Goal: Information Seeking & Learning: Learn about a topic

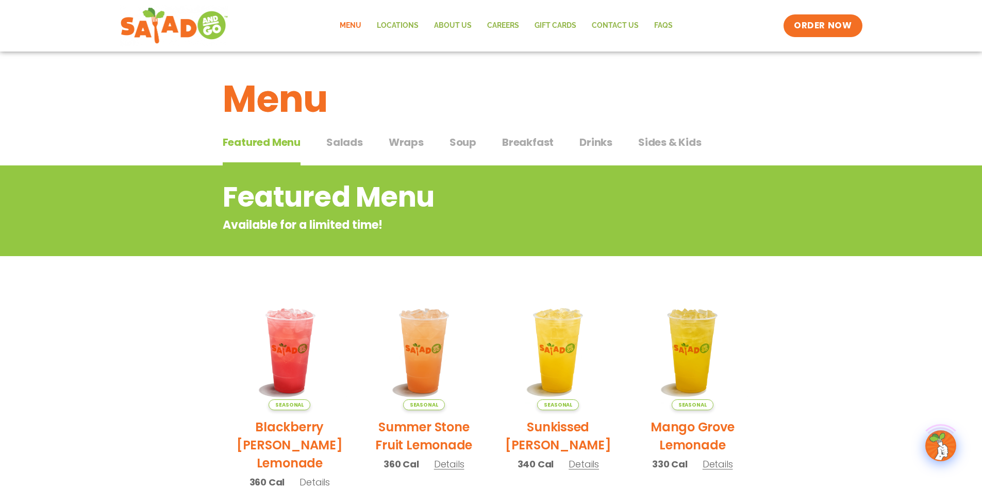
click at [355, 26] on link "Menu" at bounding box center [350, 26] width 37 height 24
click at [664, 144] on span "Sides & Kids" at bounding box center [669, 142] width 63 height 15
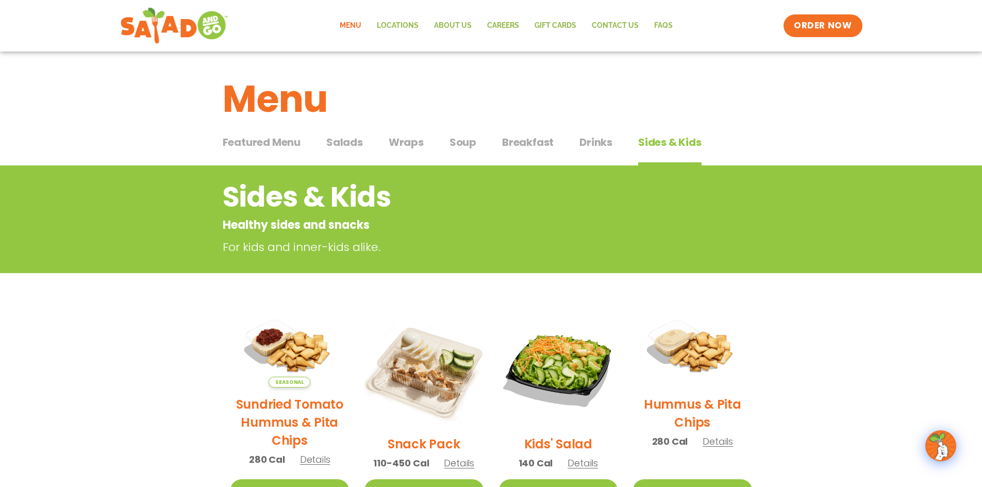
click at [342, 144] on span "Salads" at bounding box center [344, 142] width 37 height 15
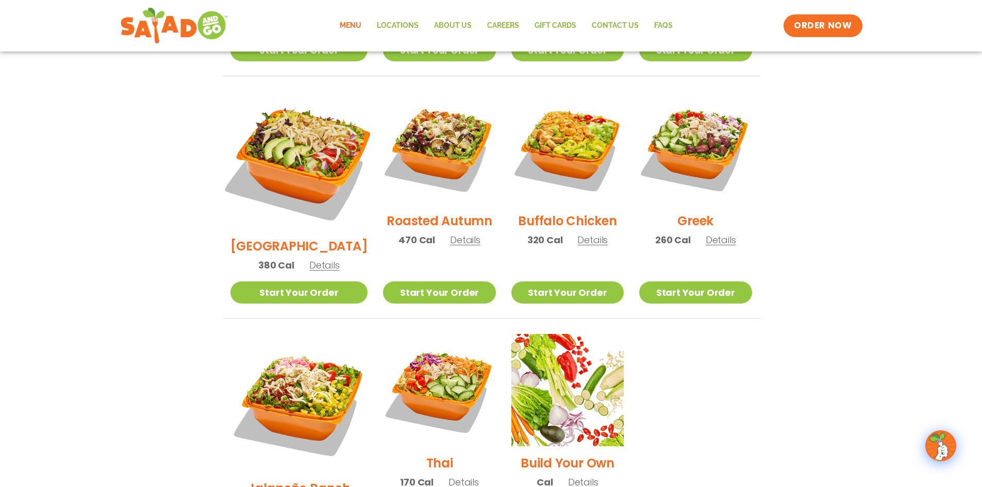
scroll to position [515, 0]
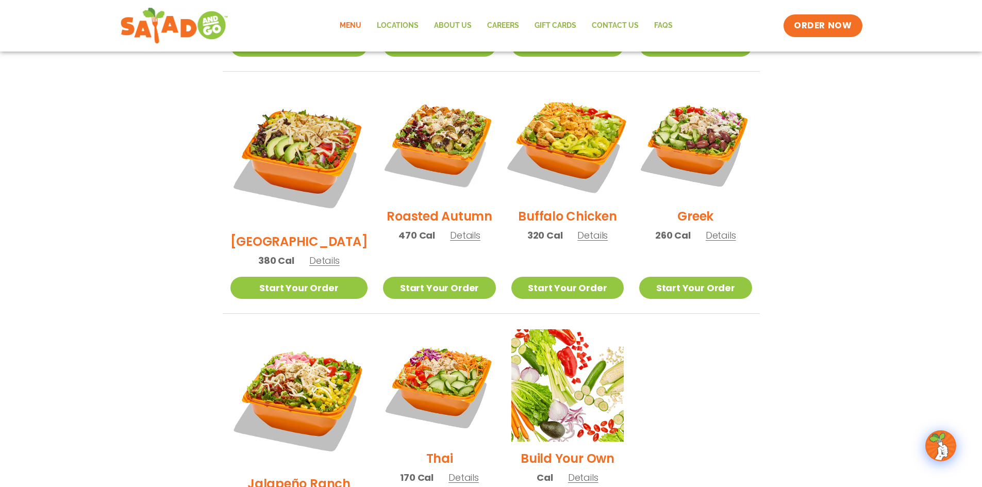
click at [569, 132] on img at bounding box center [568, 143] width 132 height 132
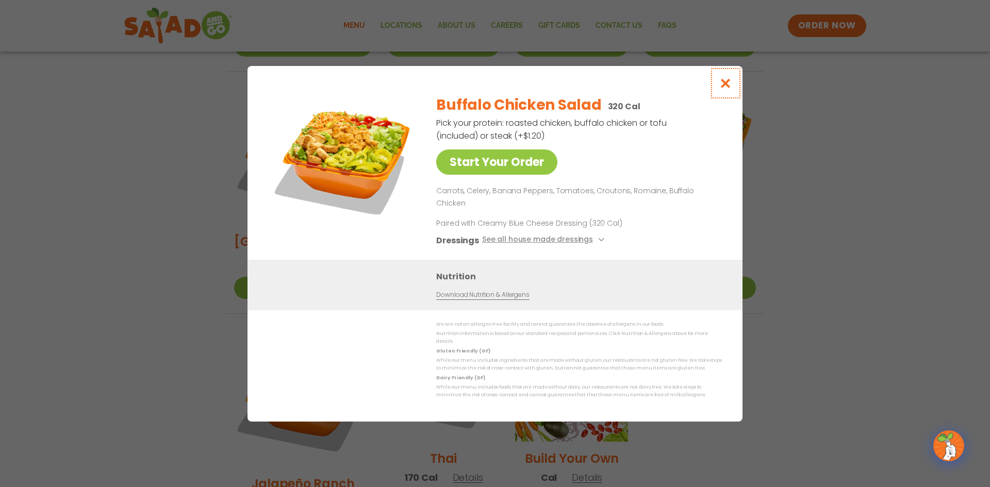
click at [725, 89] on icon "Close modal" at bounding box center [725, 83] width 13 height 11
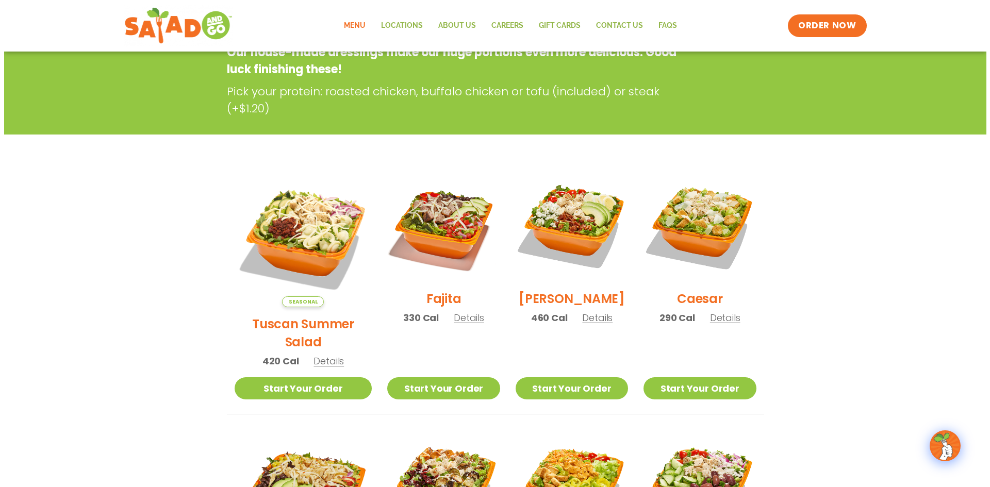
scroll to position [155, 0]
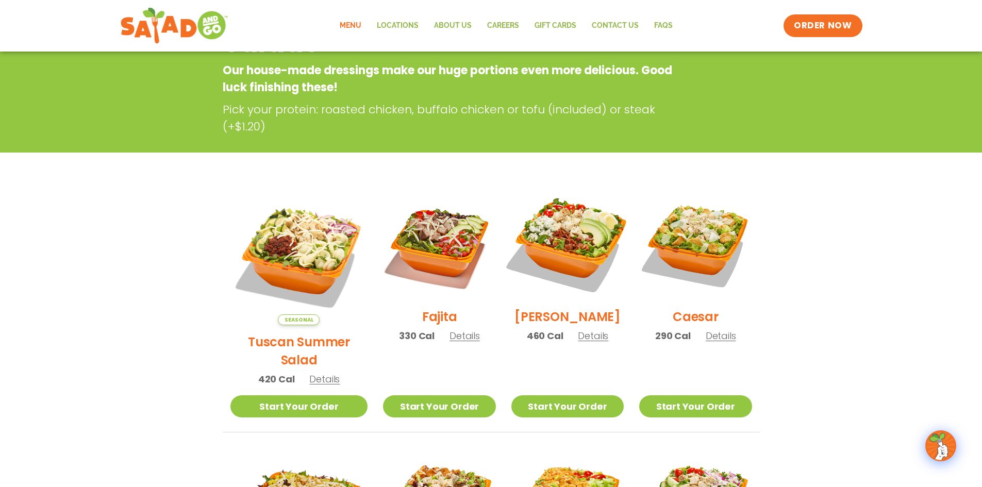
click at [552, 239] on img at bounding box center [568, 244] width 132 height 132
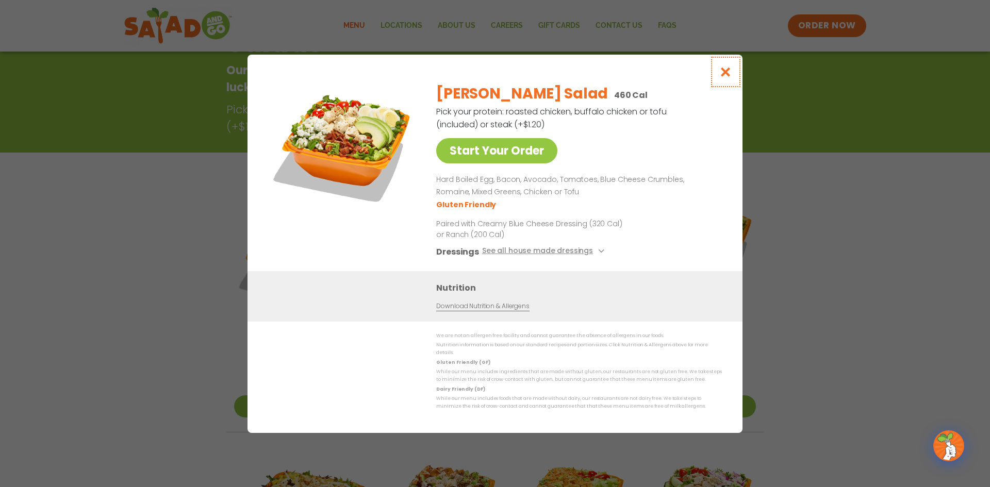
click at [727, 75] on icon "Close modal" at bounding box center [725, 71] width 13 height 11
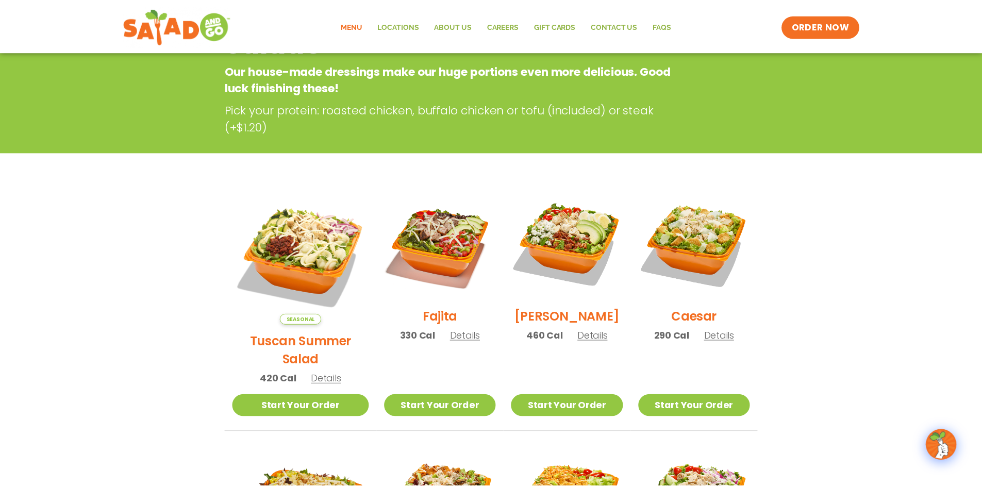
scroll to position [165, 0]
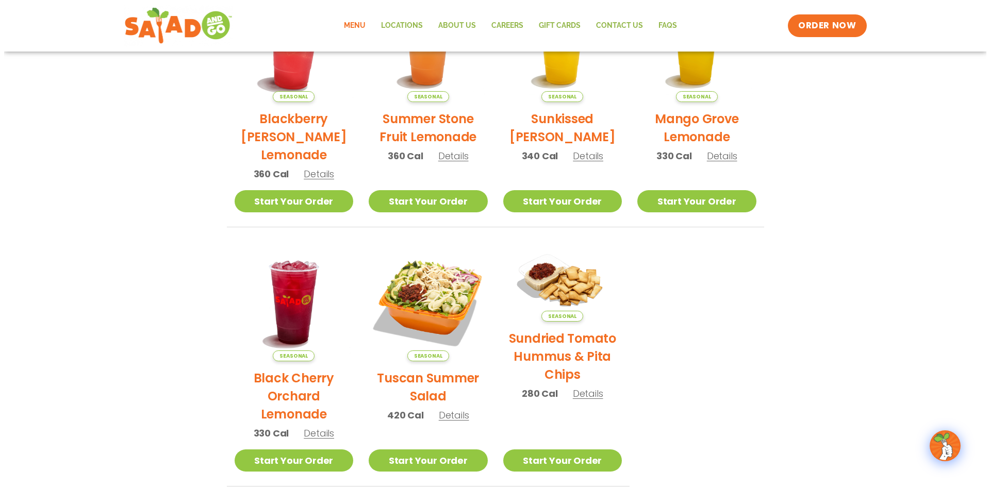
scroll to position [309, 0]
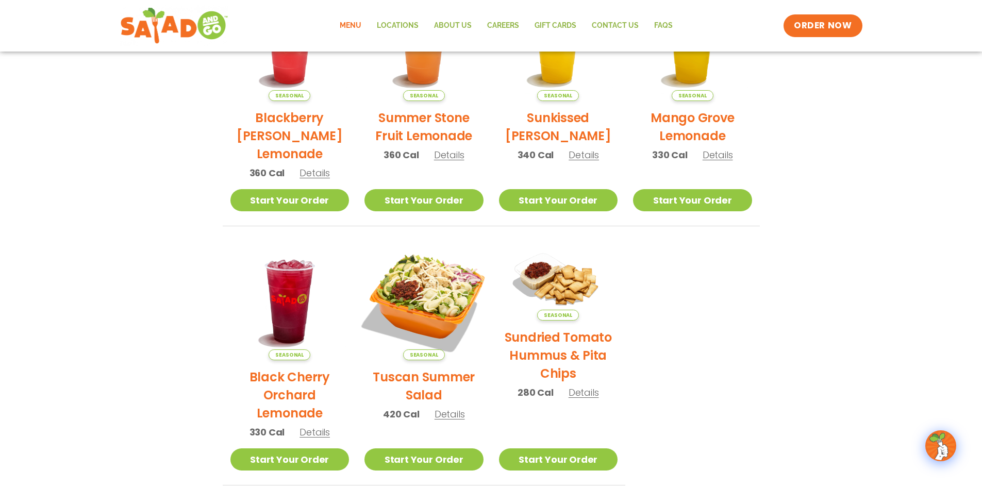
click at [438, 313] on img at bounding box center [424, 301] width 140 height 140
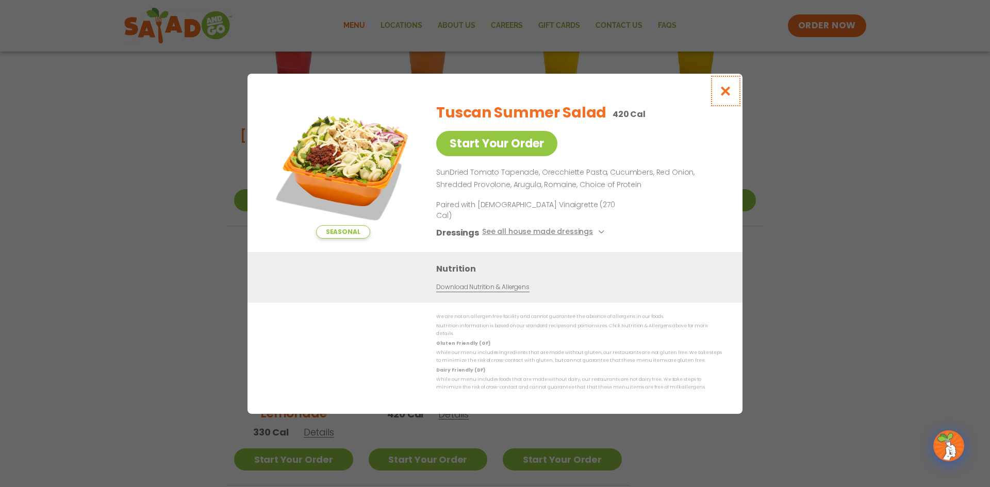
click at [724, 96] on icon "Close modal" at bounding box center [725, 91] width 13 height 11
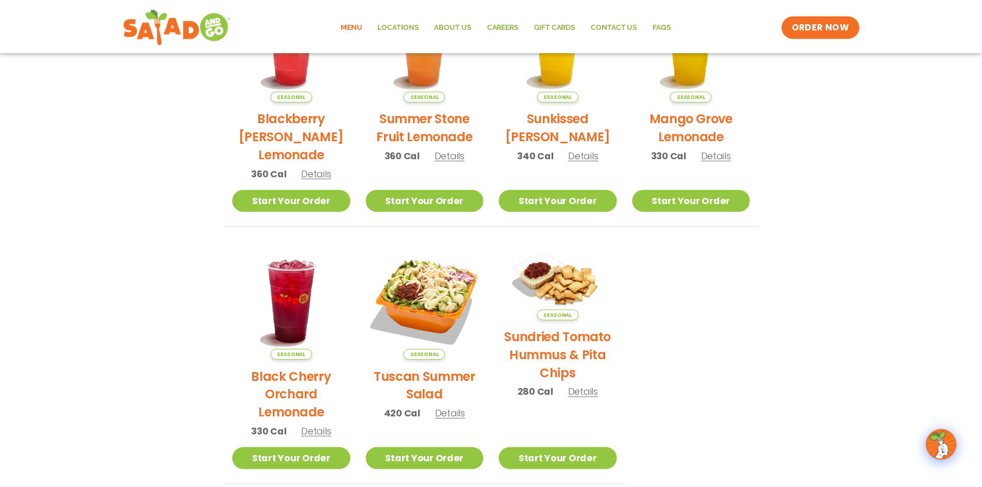
scroll to position [308, 0]
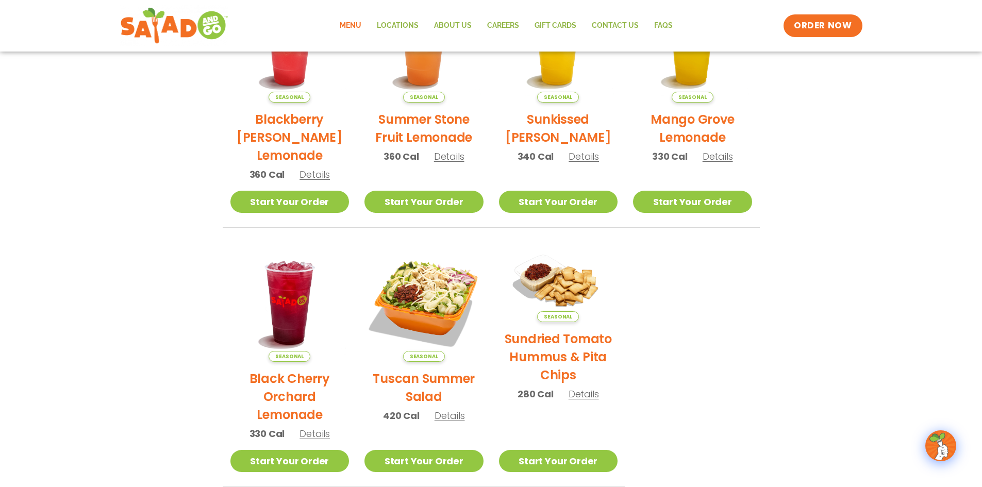
click at [352, 25] on link "Menu" at bounding box center [350, 26] width 37 height 24
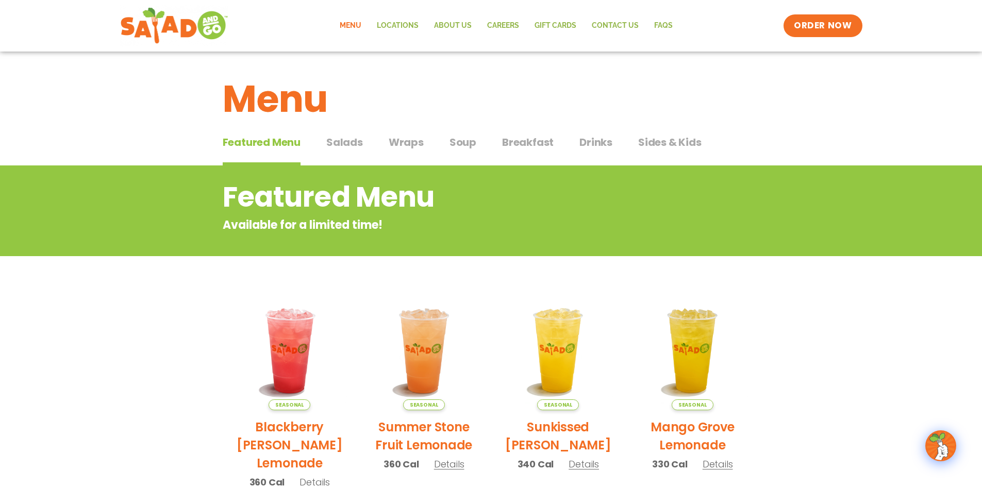
click at [343, 137] on span "Salads" at bounding box center [344, 142] width 37 height 15
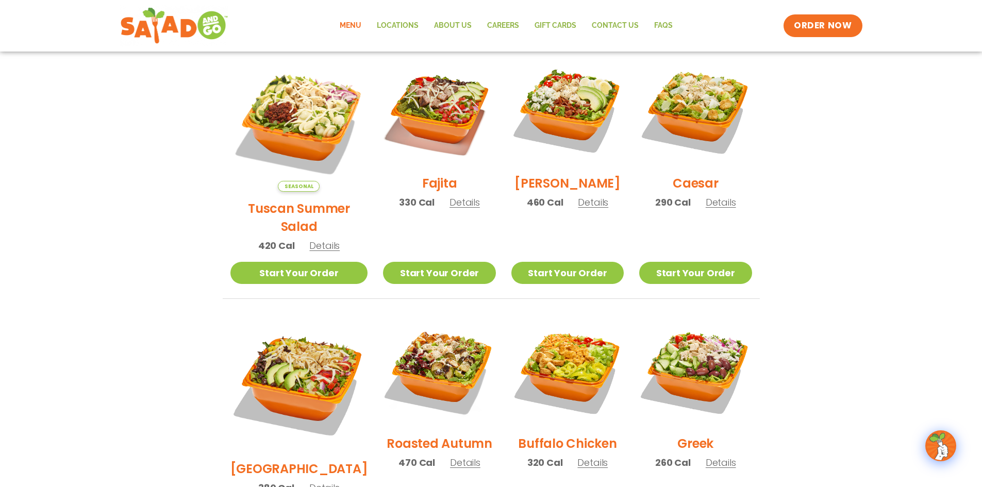
scroll to position [309, 0]
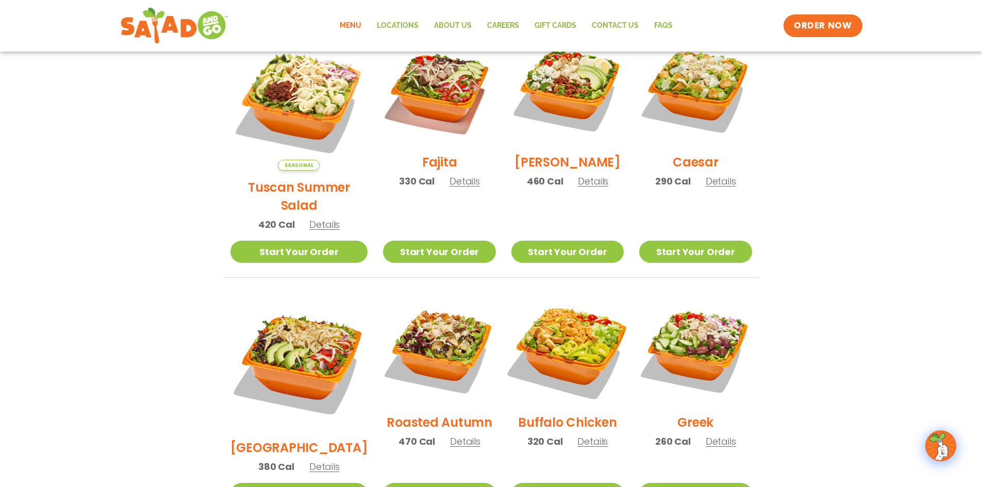
click at [568, 334] on img at bounding box center [568, 350] width 132 height 132
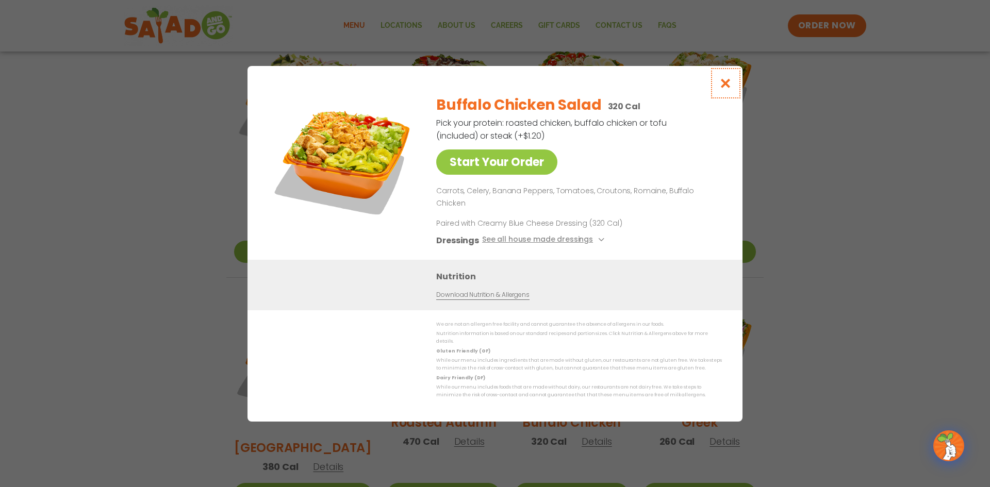
click at [726, 89] on icon "Close modal" at bounding box center [725, 83] width 13 height 11
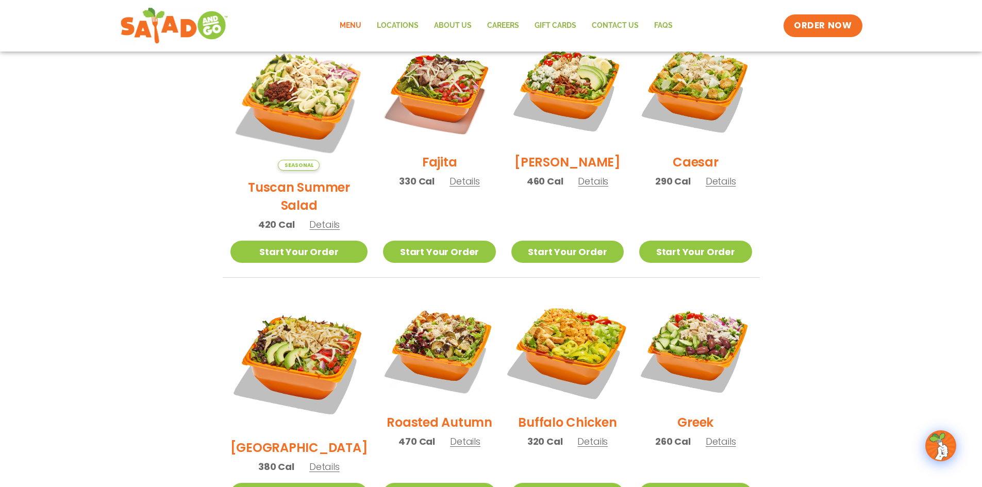
click at [544, 355] on img at bounding box center [568, 350] width 132 height 132
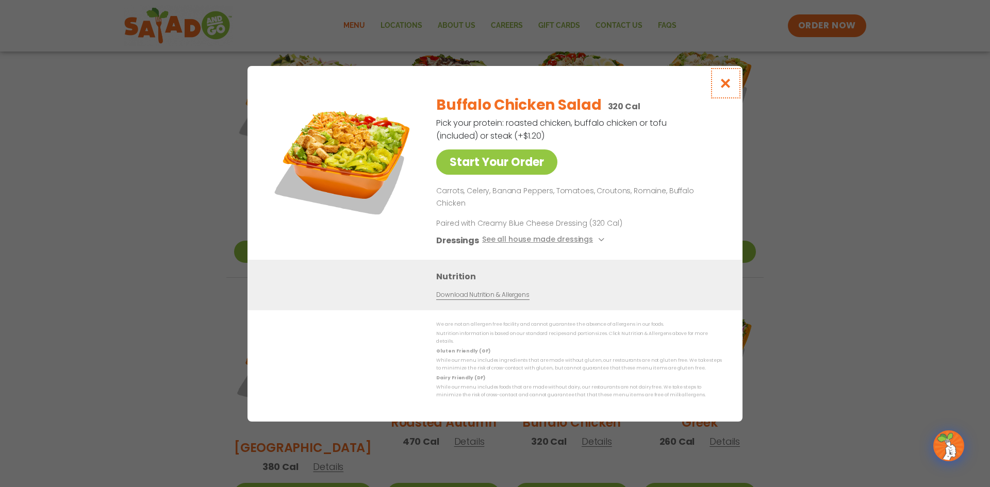
click at [724, 89] on icon "Close modal" at bounding box center [725, 83] width 13 height 11
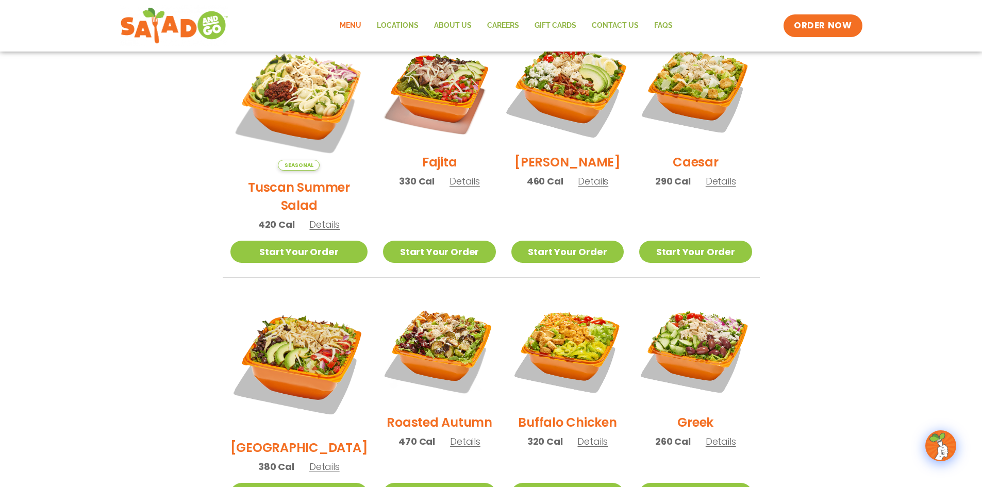
click at [544, 99] on img at bounding box center [568, 89] width 132 height 132
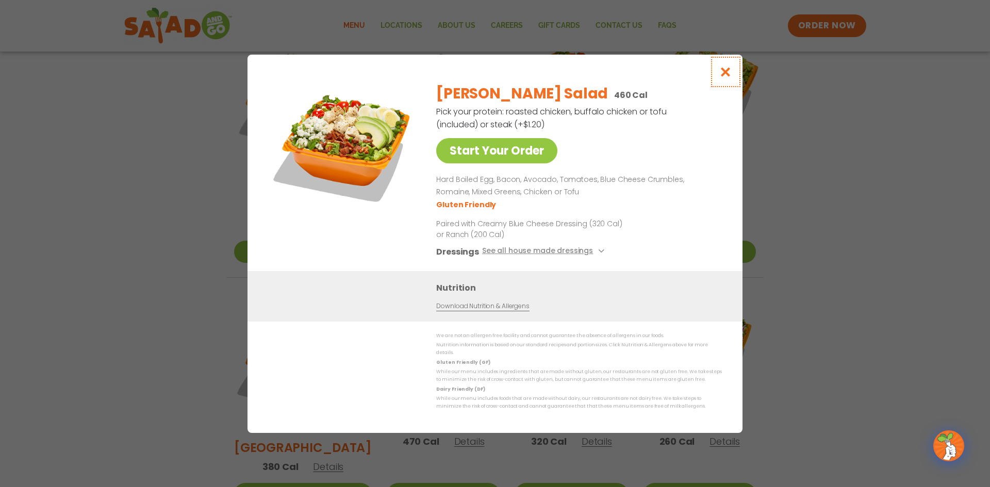
click at [734, 69] on button "Close modal" at bounding box center [726, 72] width 34 height 35
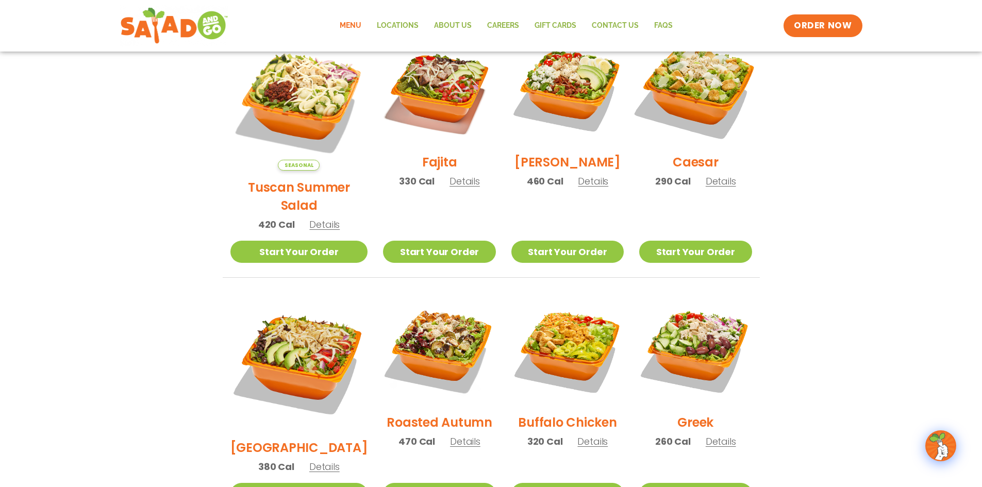
click at [721, 85] on img at bounding box center [695, 89] width 132 height 132
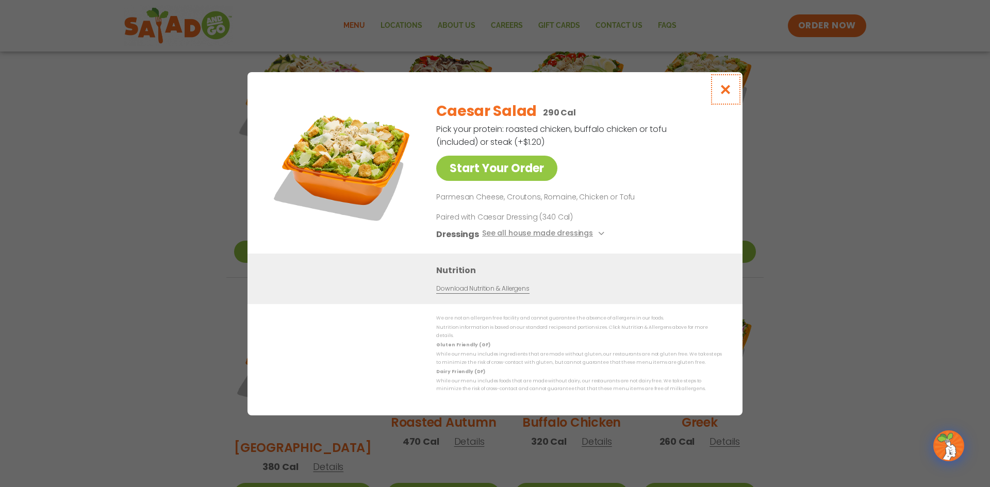
click at [722, 94] on icon "Close modal" at bounding box center [725, 89] width 13 height 11
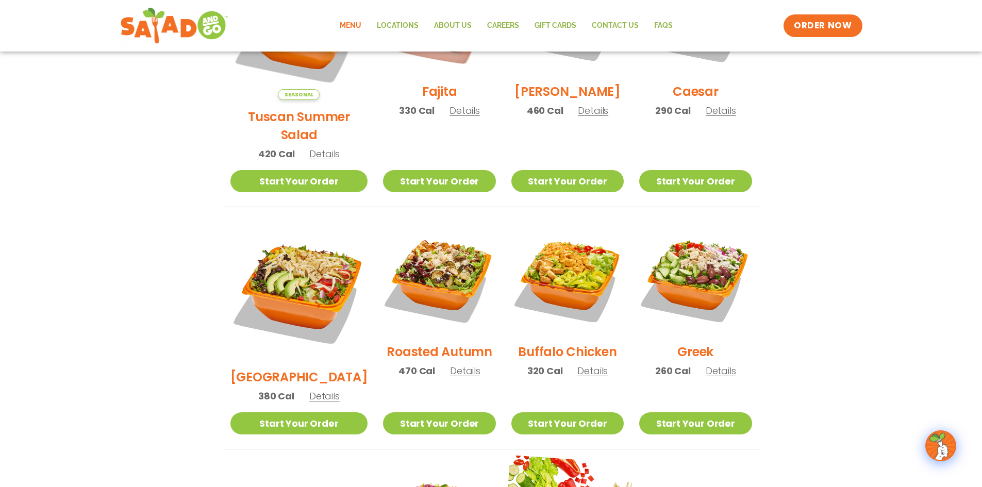
scroll to position [515, 0]
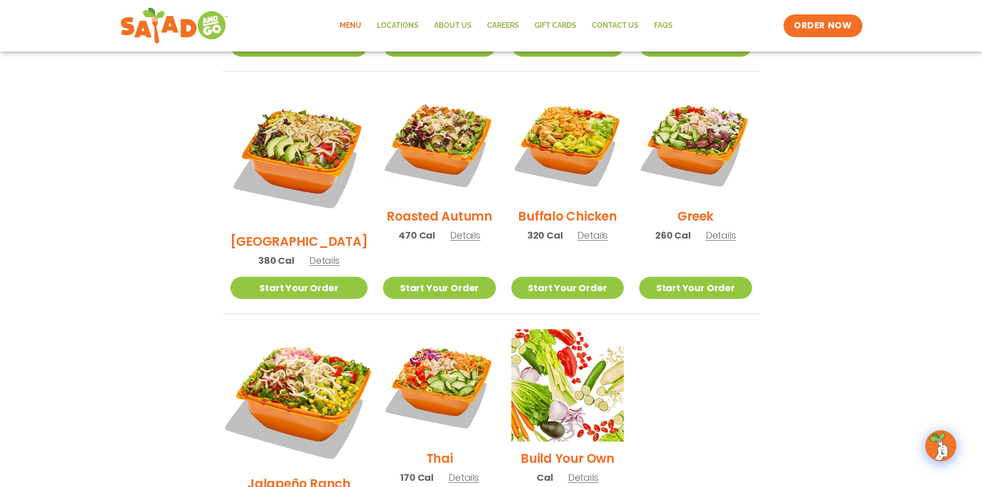
click at [273, 345] on img at bounding box center [298, 398] width 161 height 161
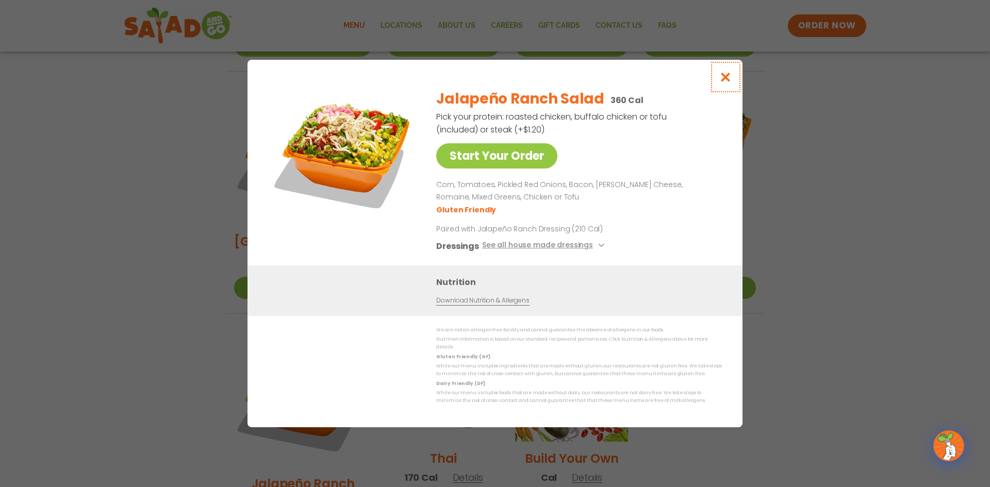
click at [731, 80] on icon "Close modal" at bounding box center [725, 77] width 13 height 11
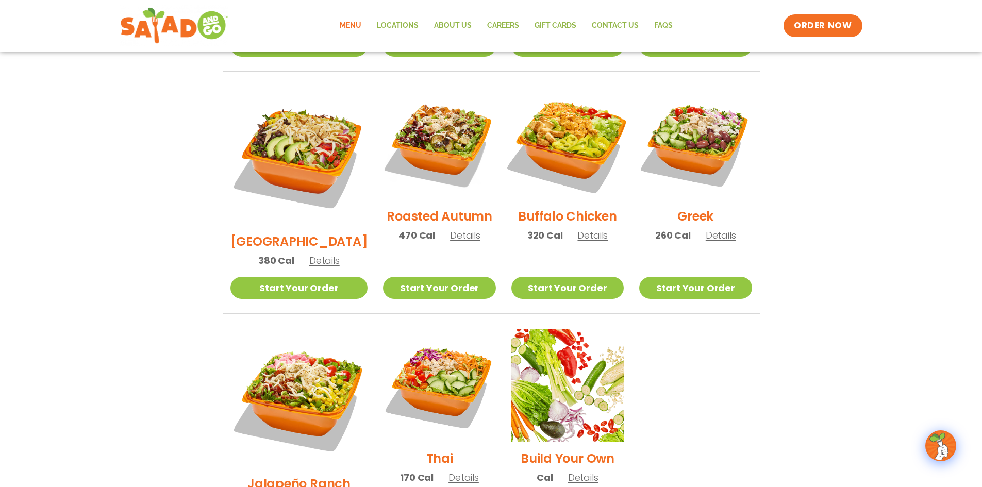
click at [568, 170] on img at bounding box center [568, 143] width 132 height 132
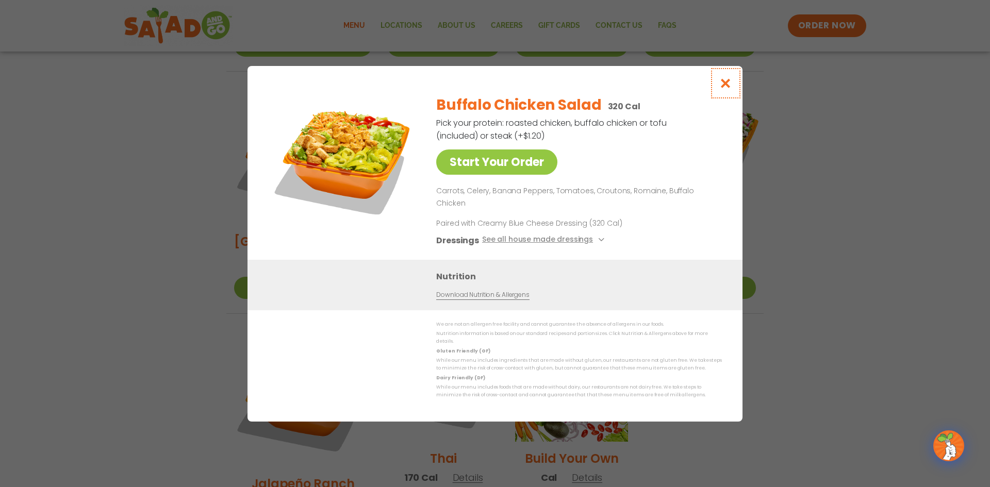
drag, startPoint x: 727, startPoint y: 92, endPoint x: 721, endPoint y: 91, distance: 6.2
click at [727, 89] on icon "Close modal" at bounding box center [725, 83] width 13 height 11
